Goal: Task Accomplishment & Management: Manage account settings

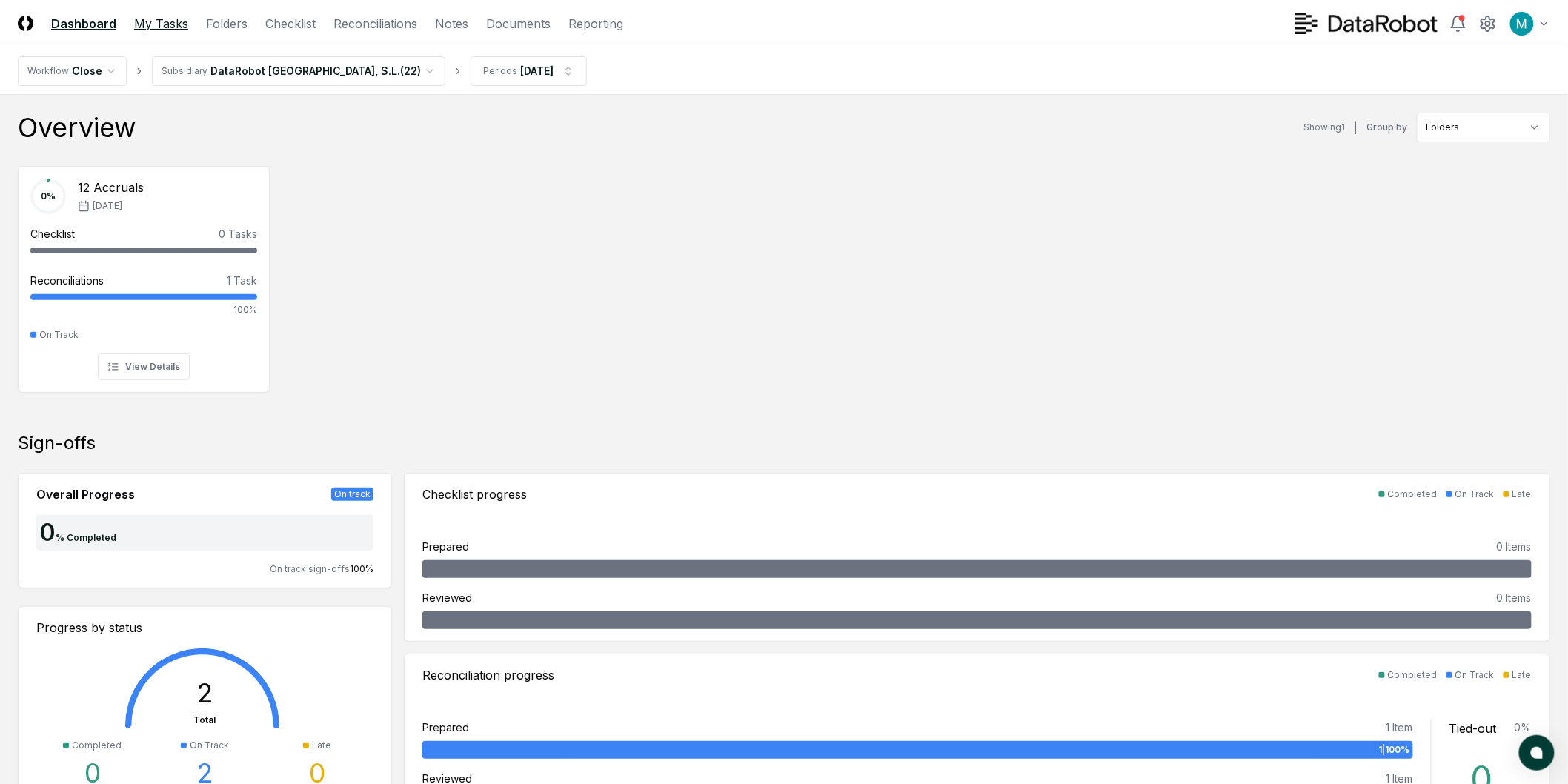
click at [168, 27] on link "My Tasks" at bounding box center [161, 23] width 54 height 18
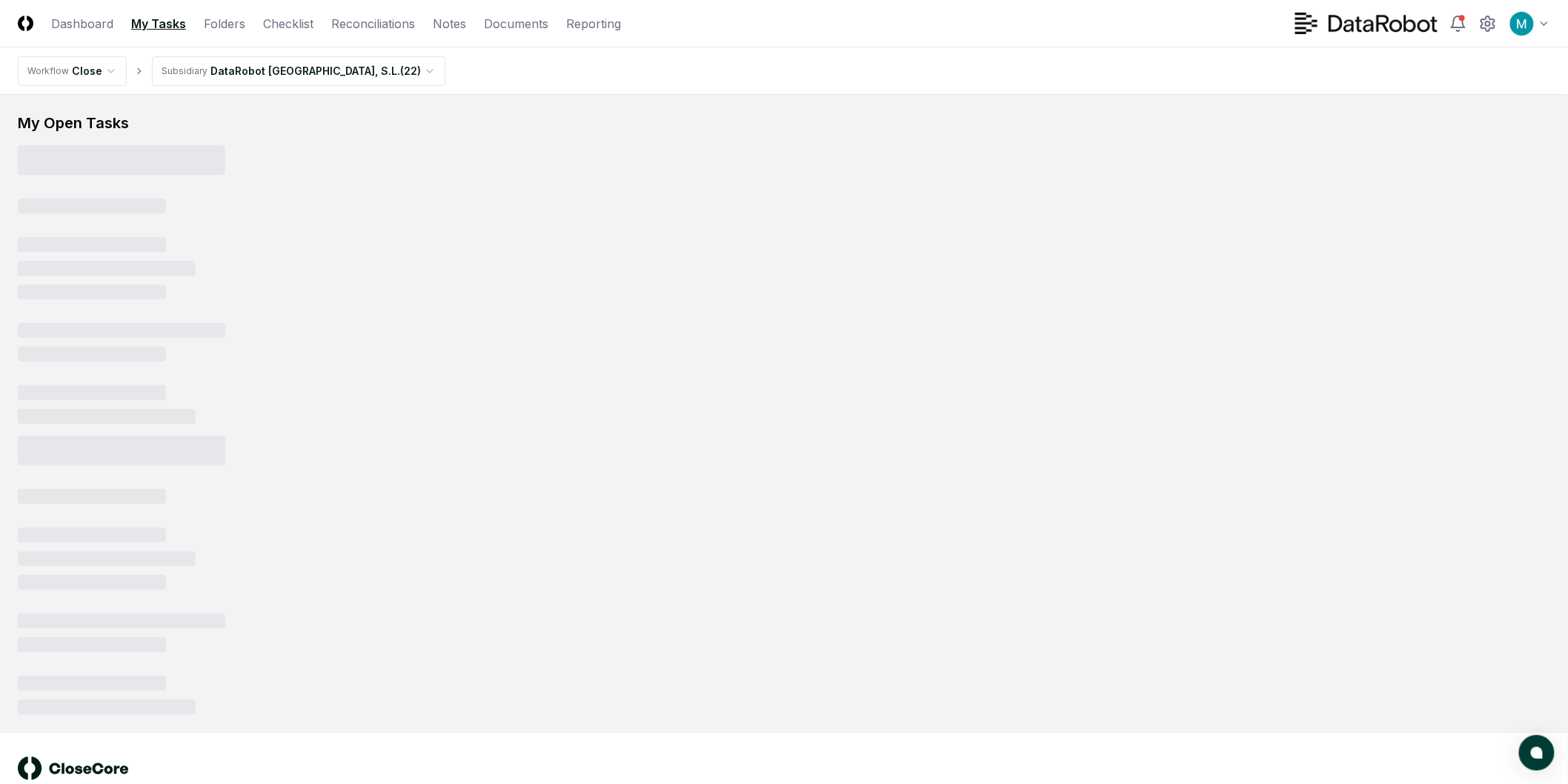
click at [198, 67] on html "CloseCore Dashboard My Tasks Folders Checklist Reconciliations Notes Documents …" at bounding box center [784, 411] width 1568 height 821
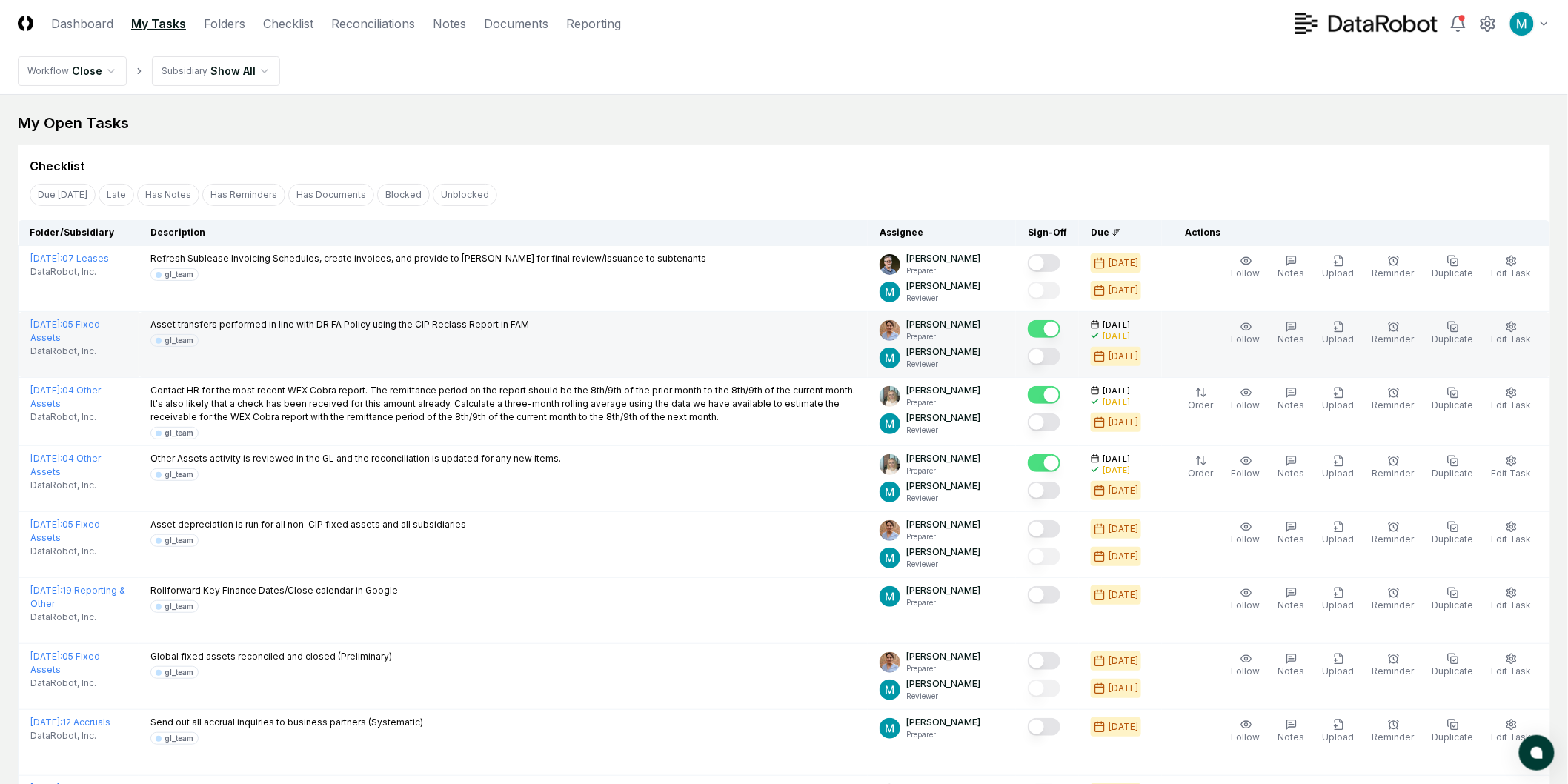
click at [1054, 358] on button "Mark complete" at bounding box center [1044, 356] width 32 height 18
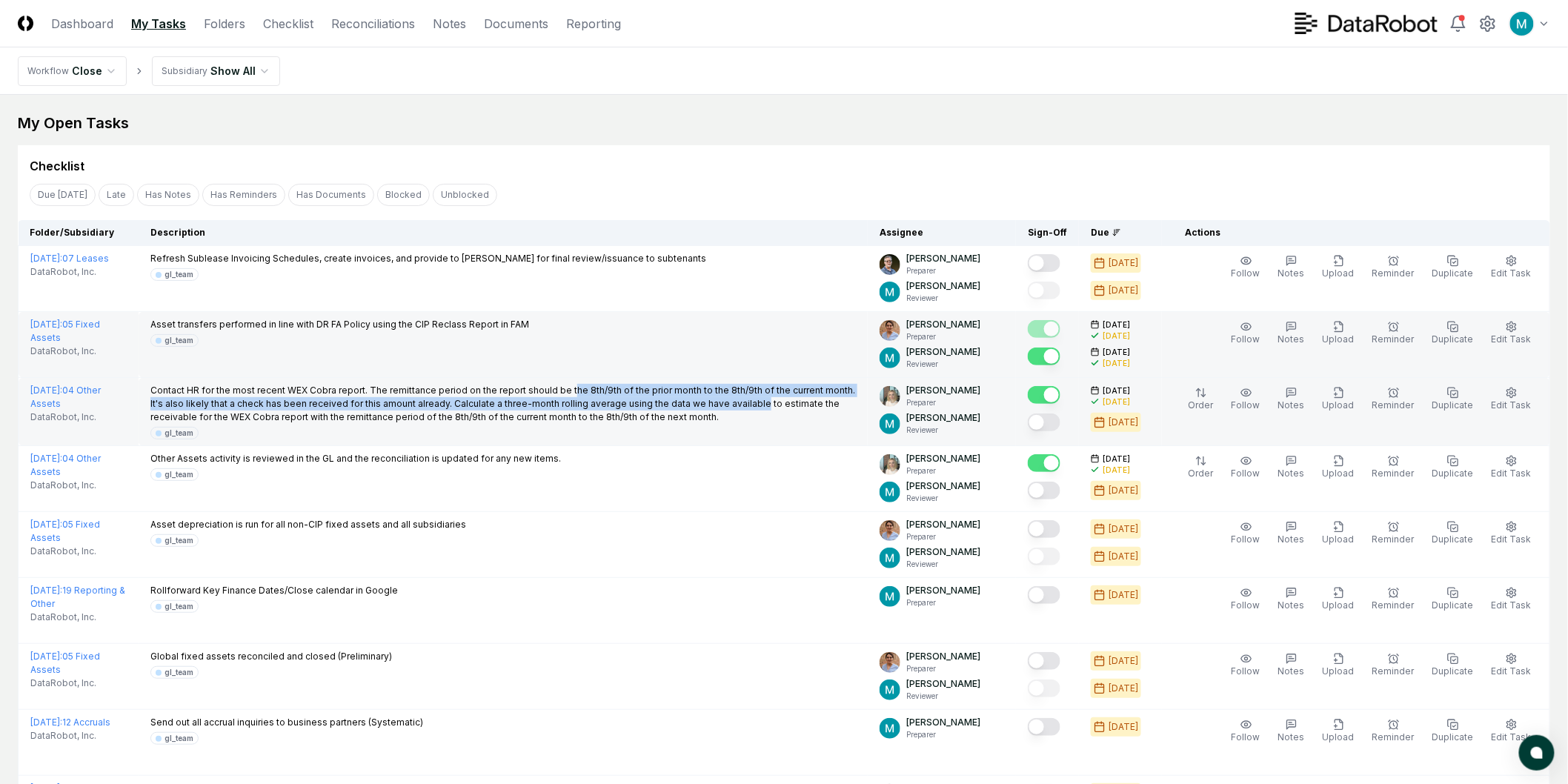
drag, startPoint x: 570, startPoint y: 396, endPoint x: 753, endPoint y: 395, distance: 183.0
click at [751, 395] on p "Contact HR for the most recent WEX Cobra report. The remittance period on the r…" at bounding box center [502, 403] width 705 height 40
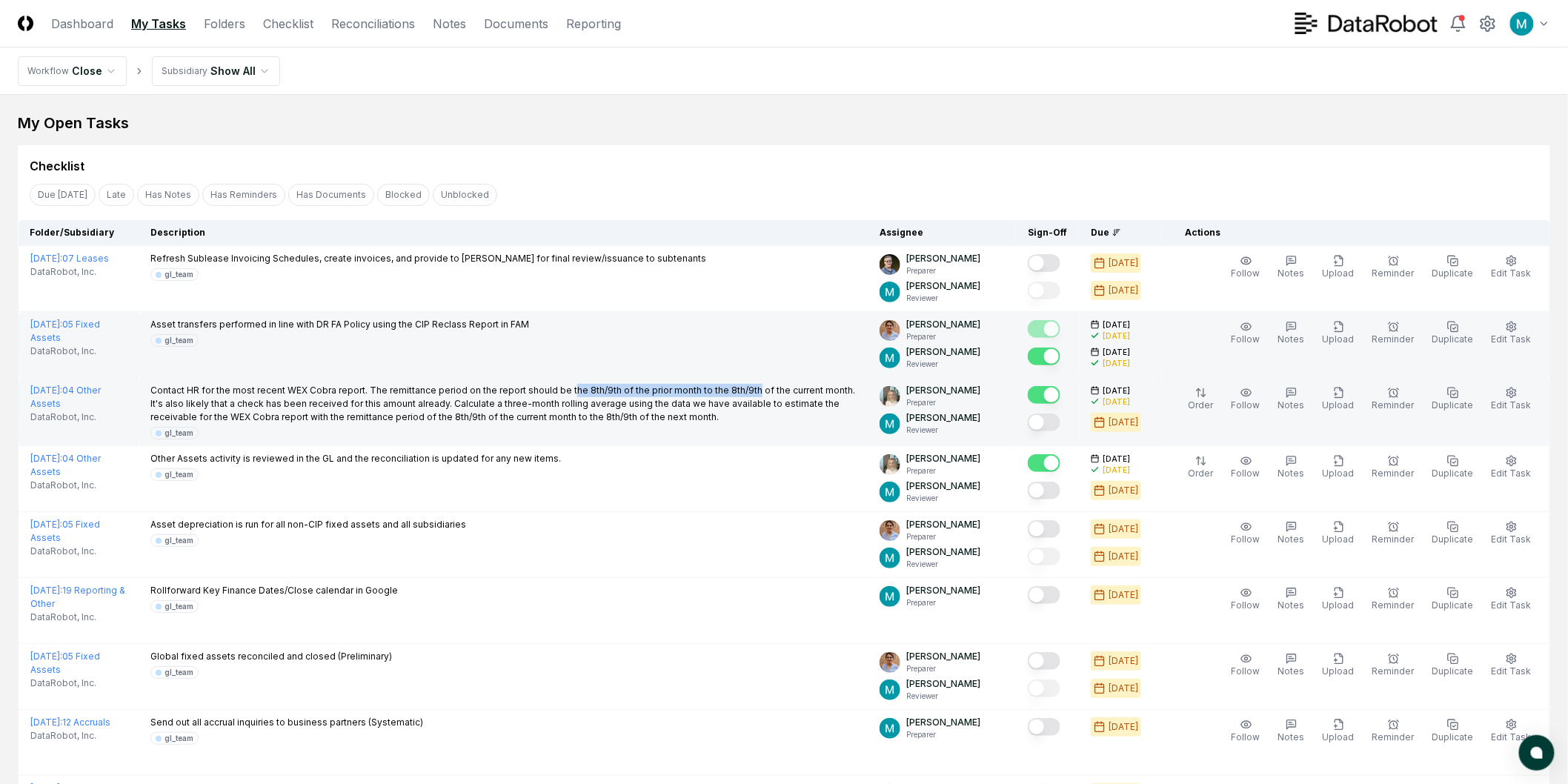
click at [753, 395] on p "Contact HR for the most recent WEX Cobra report. The remittance period on the r…" at bounding box center [502, 403] width 705 height 40
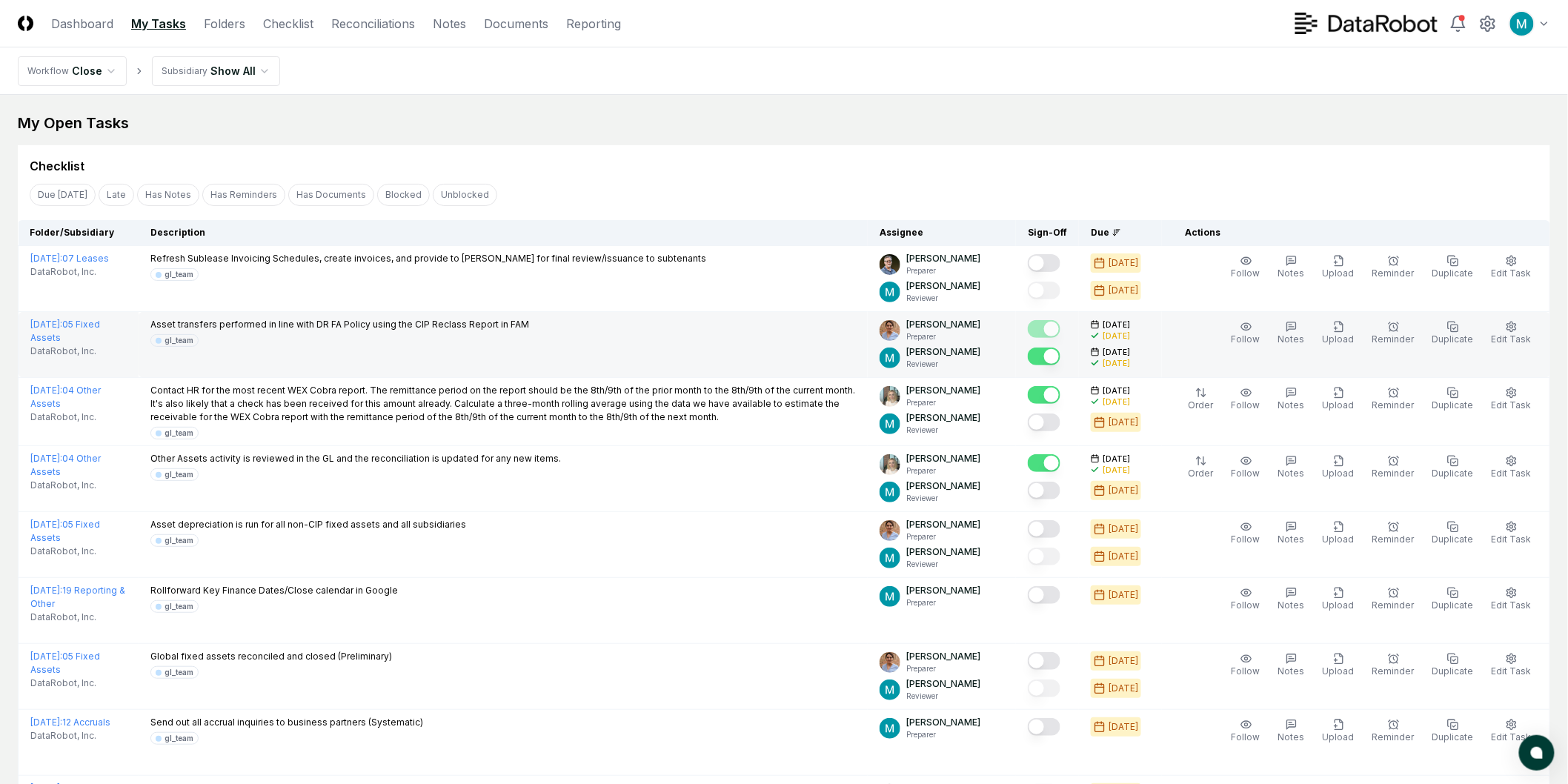
drag, startPoint x: 925, startPoint y: 64, endPoint x: 915, endPoint y: 133, distance: 69.7
click at [925, 61] on nav "Workflow Close Subsidiary Show All" at bounding box center [784, 71] width 1568 height 48
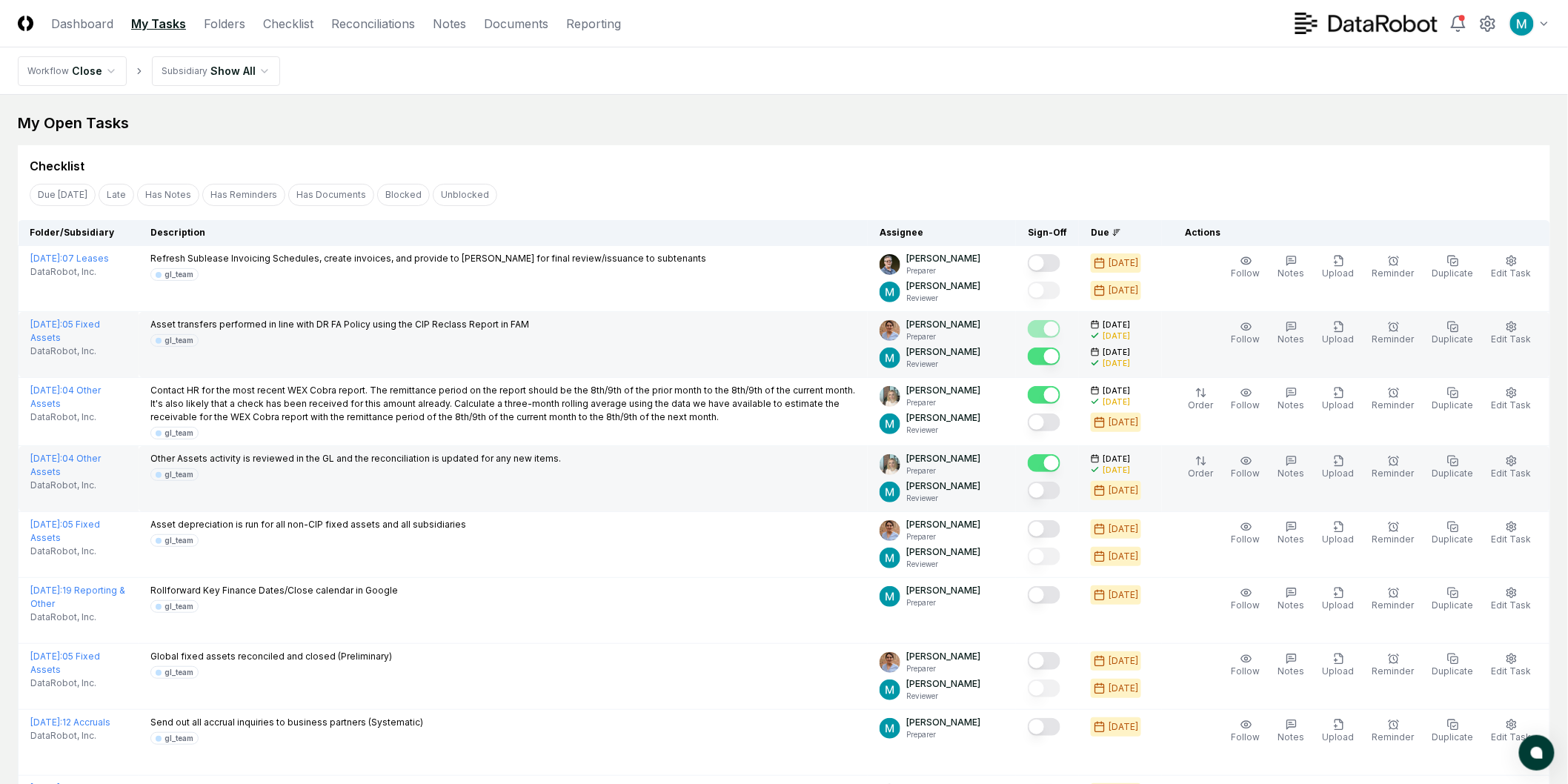
click at [1053, 489] on button "Mark complete" at bounding box center [1044, 490] width 32 height 18
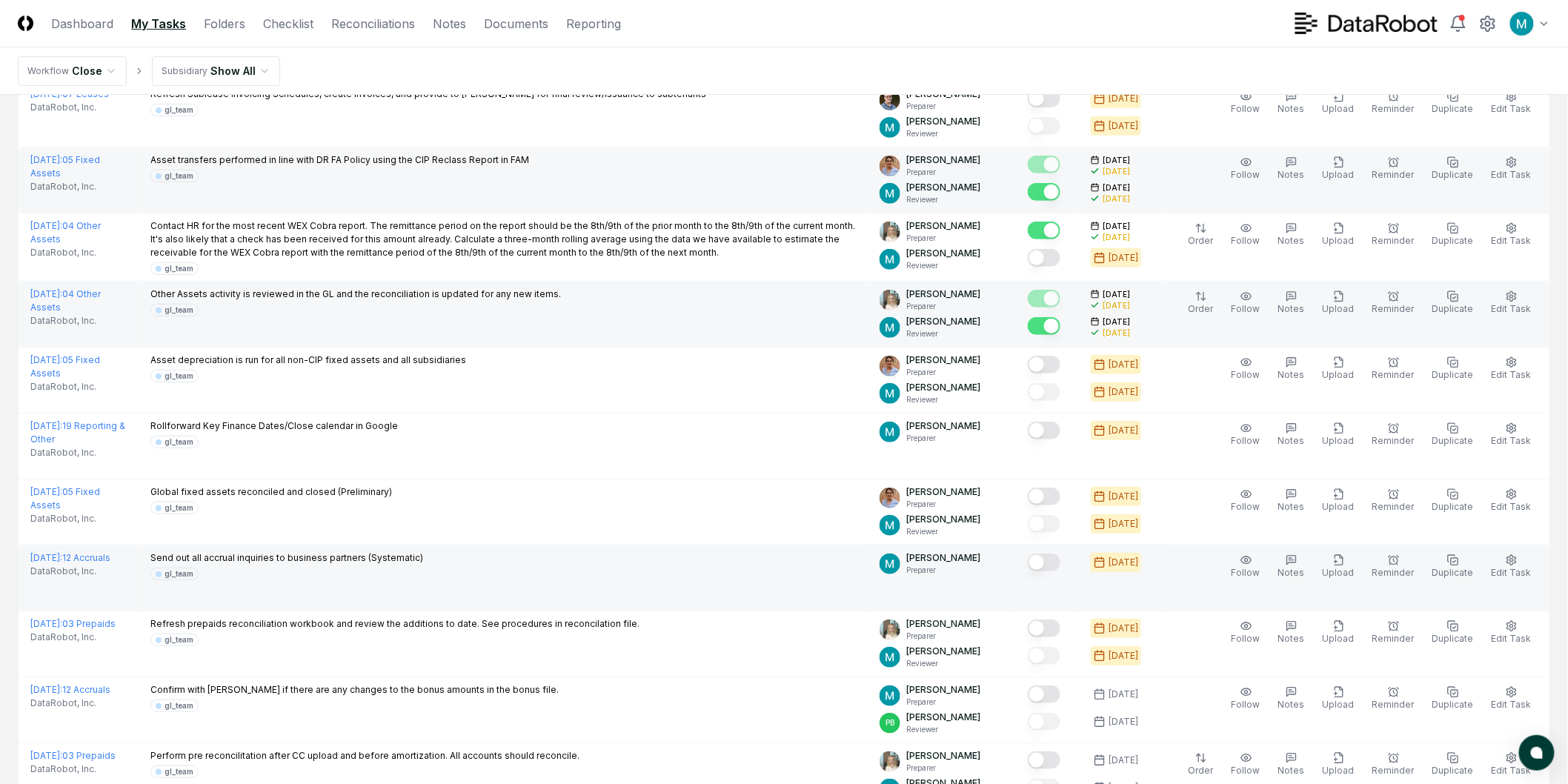
scroll to position [247, 0]
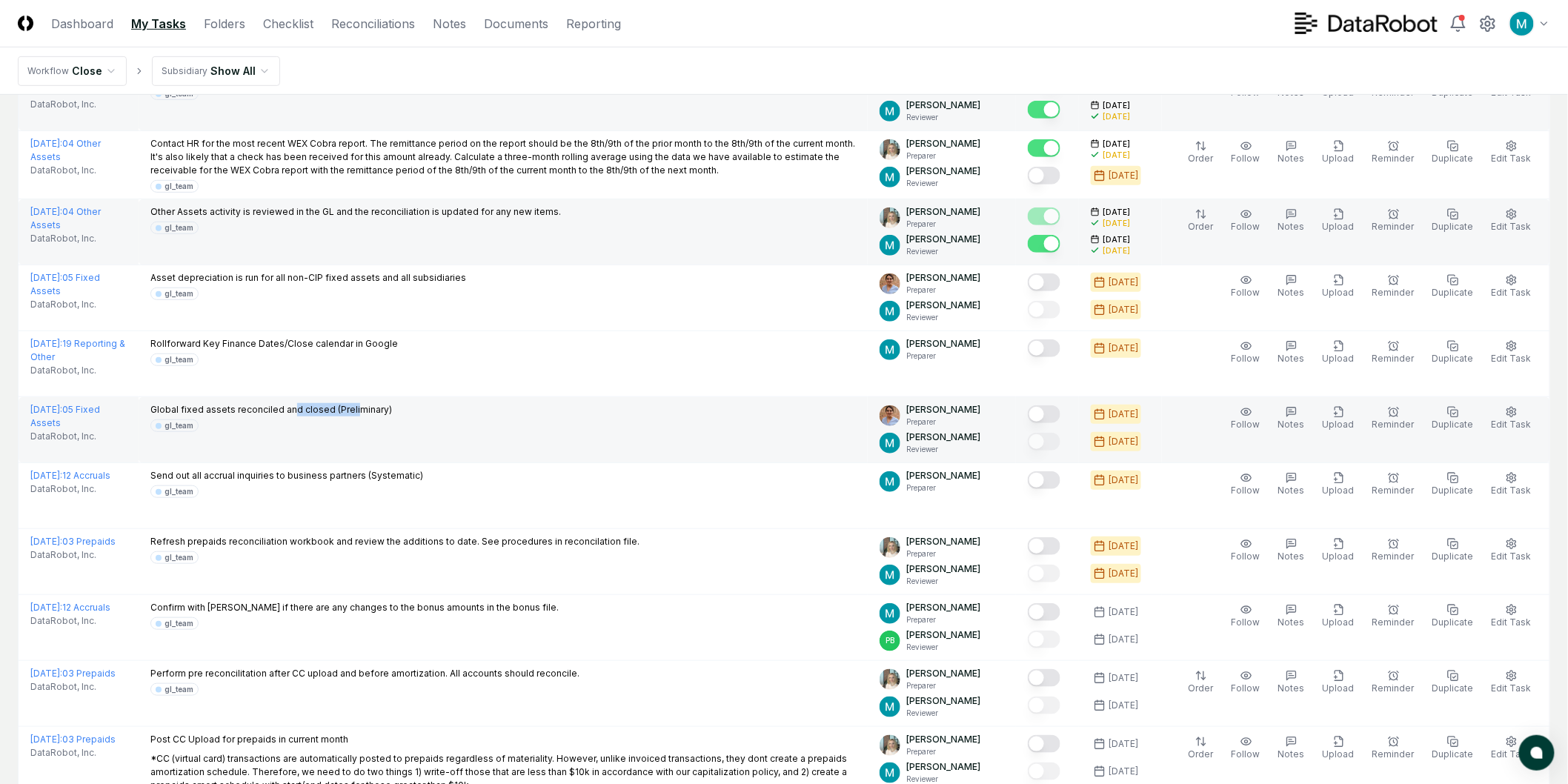
drag, startPoint x: 295, startPoint y: 415, endPoint x: 361, endPoint y: 415, distance: 66.0
click at [357, 415] on p "Global fixed assets reconciled and closed (Preliminary)" at bounding box center [271, 410] width 242 height 14
click at [371, 413] on p "Global fixed assets reconciled and closed (Preliminary)" at bounding box center [271, 410] width 242 height 14
